Goal: Find specific page/section: Find specific page/section

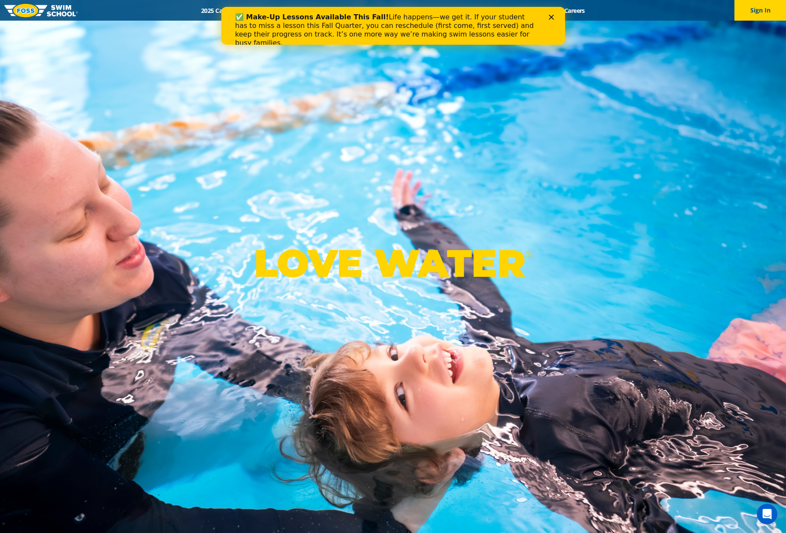
click at [549, 18] on icon "Close" at bounding box center [551, 17] width 5 height 5
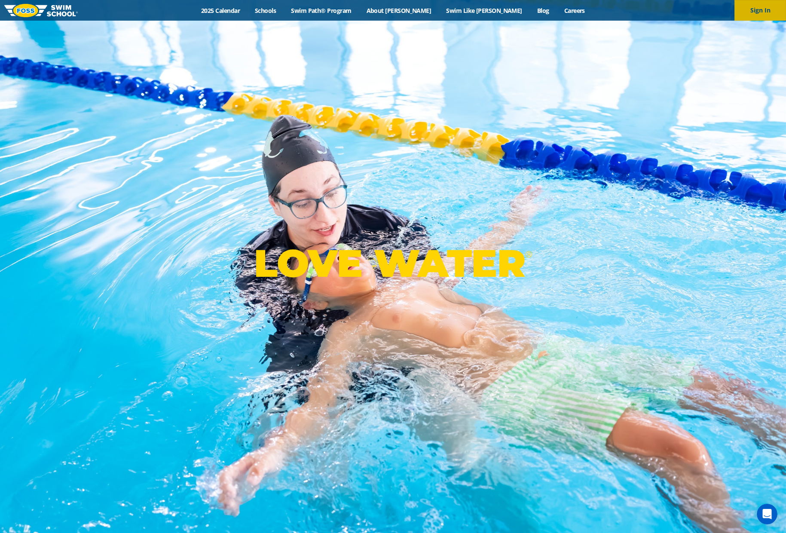
click at [753, 15] on button "Sign In" at bounding box center [761, 10] width 52 height 21
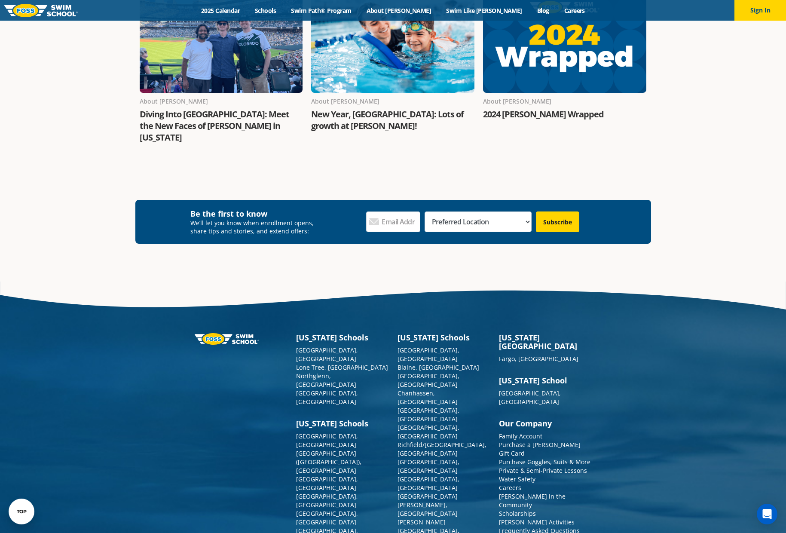
scroll to position [1011, 0]
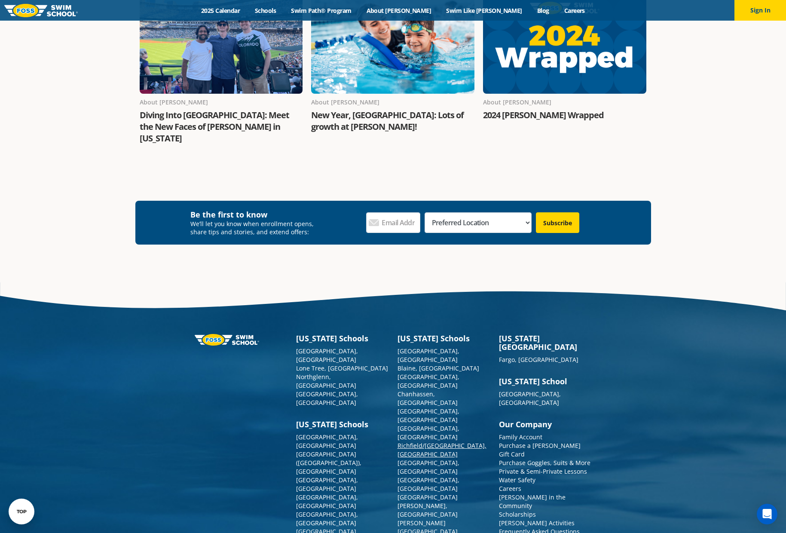
click at [419, 442] on link "Richfield/[GEOGRAPHIC_DATA], [GEOGRAPHIC_DATA]" at bounding box center [442, 450] width 89 height 17
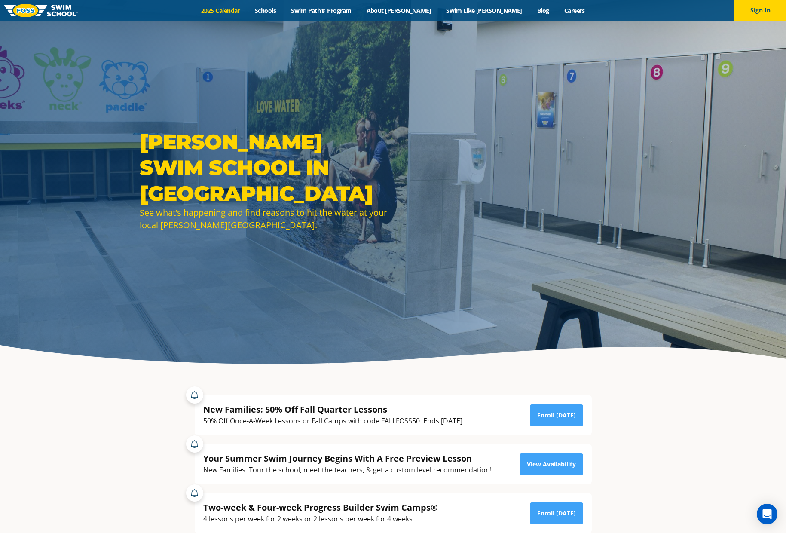
click at [248, 7] on link "2025 Calendar" at bounding box center [221, 10] width 54 height 8
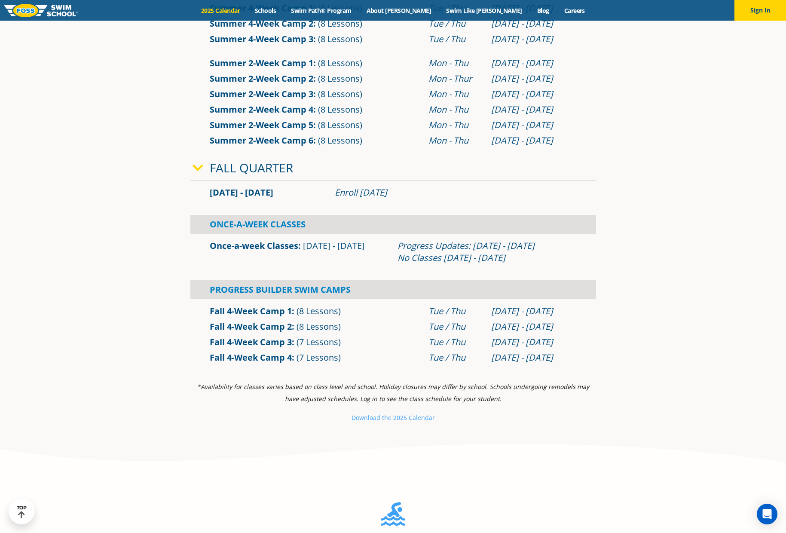
scroll to position [573, 0]
